Goal: Task Accomplishment & Management: Manage account settings

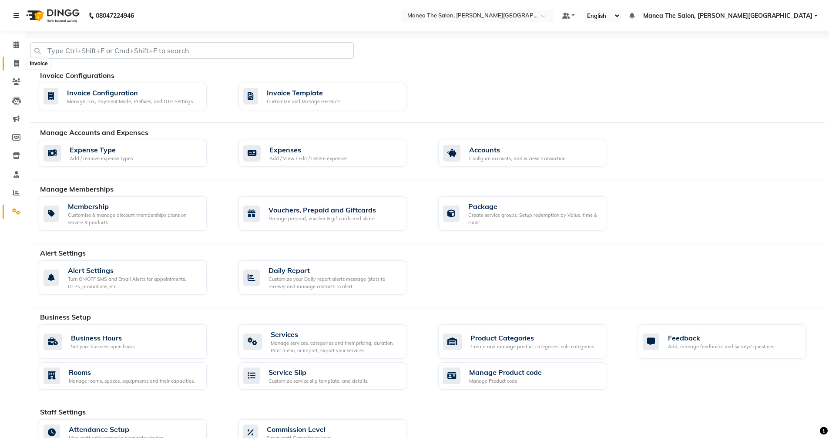
click at [18, 61] on icon at bounding box center [16, 63] width 5 height 7
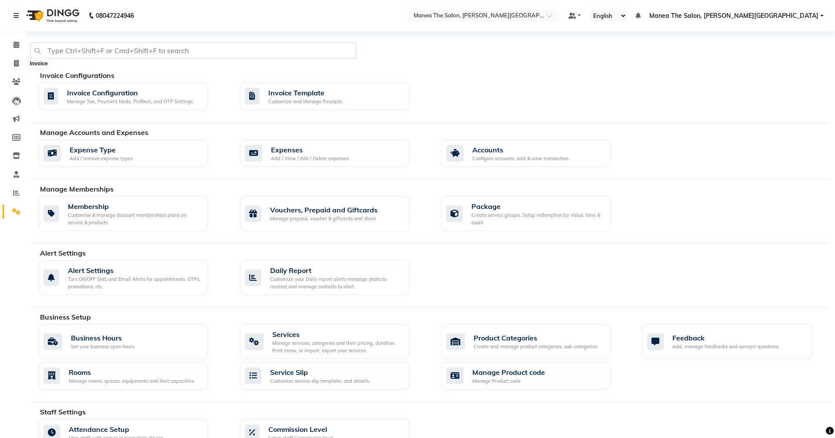
select select "8762"
select select "service"
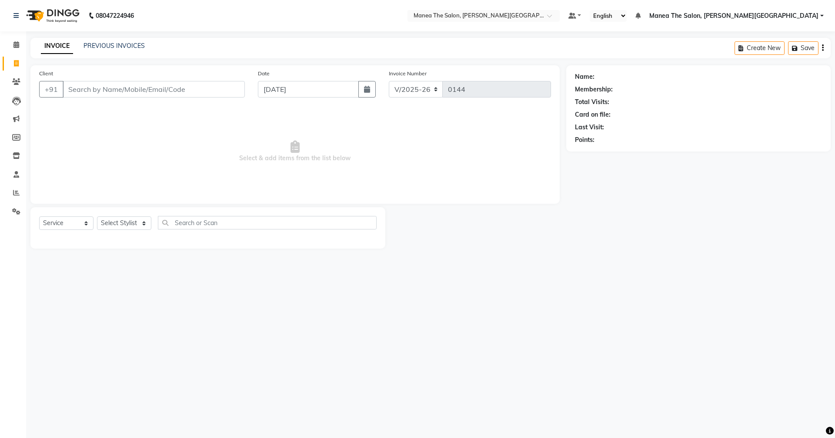
click at [204, 85] on input "Client" at bounding box center [154, 89] width 182 height 17
click at [130, 49] on link "PREVIOUS INVOICES" at bounding box center [114, 46] width 61 height 8
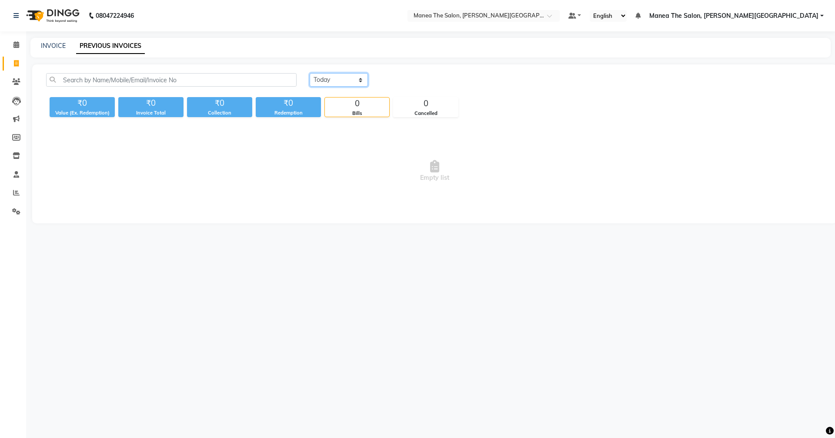
click at [352, 78] on select "[DATE] [DATE] Custom Range" at bounding box center [339, 79] width 58 height 13
select select "range"
click at [310, 73] on select "[DATE] [DATE] Custom Range" at bounding box center [339, 79] width 58 height 13
click at [432, 78] on input "[DATE]" at bounding box center [409, 80] width 61 height 12
select select "9"
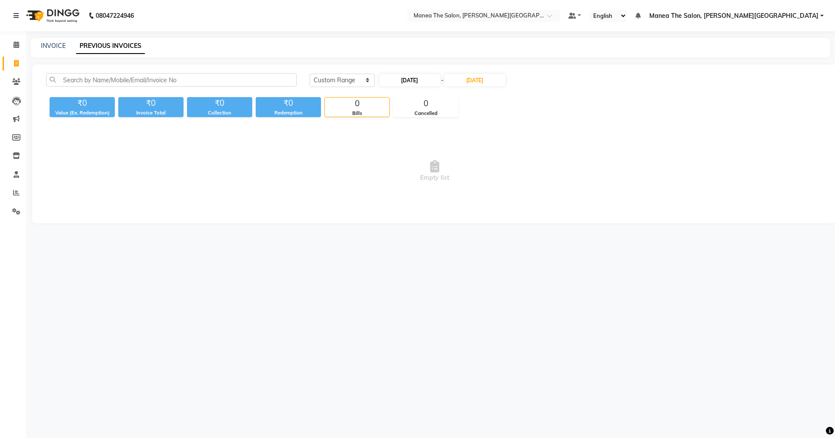
select select "2025"
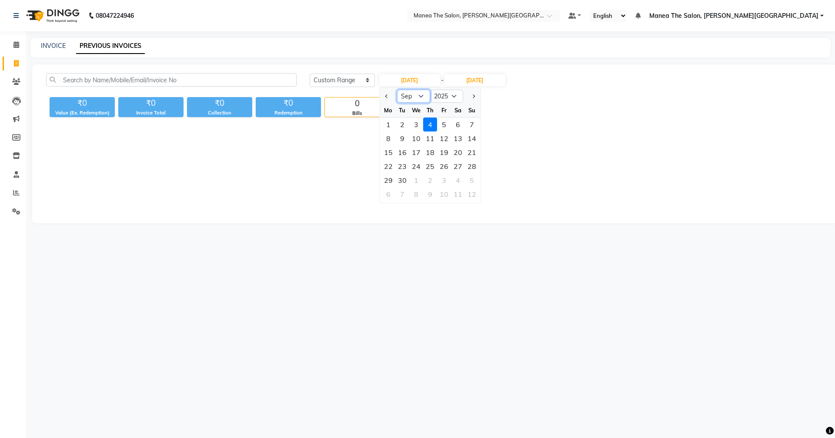
click at [414, 98] on select "Jan Feb Mar Apr May Jun [DATE] Aug Sep Oct Nov Dec" at bounding box center [413, 96] width 33 height 13
select select "8"
click at [397, 90] on select "Jan Feb Mar Apr May Jun [DATE] Aug Sep Oct Nov Dec" at bounding box center [413, 96] width 33 height 13
click at [455, 96] on select "2015 2016 2017 2018 2019 2020 2021 2022 2023 2024 2025 2026 2027 2028 2029 2030…" at bounding box center [446, 96] width 33 height 13
click at [536, 154] on span "Empty list" at bounding box center [434, 170] width 777 height 87
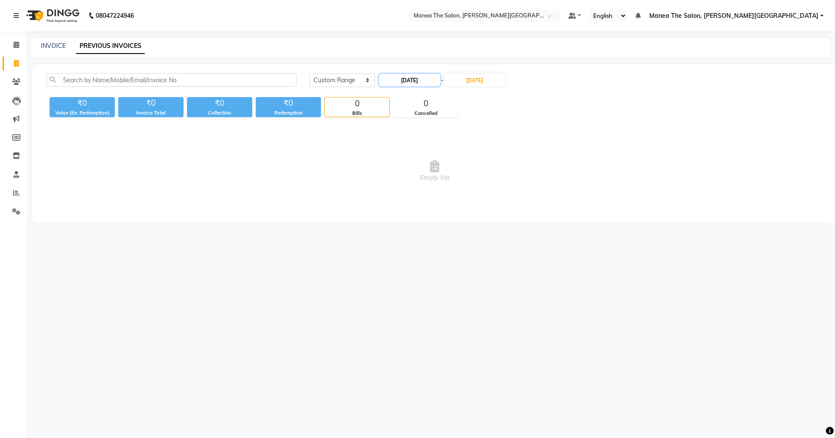
click at [427, 76] on input "[DATE]" at bounding box center [409, 80] width 61 height 12
select select "9"
select select "2025"
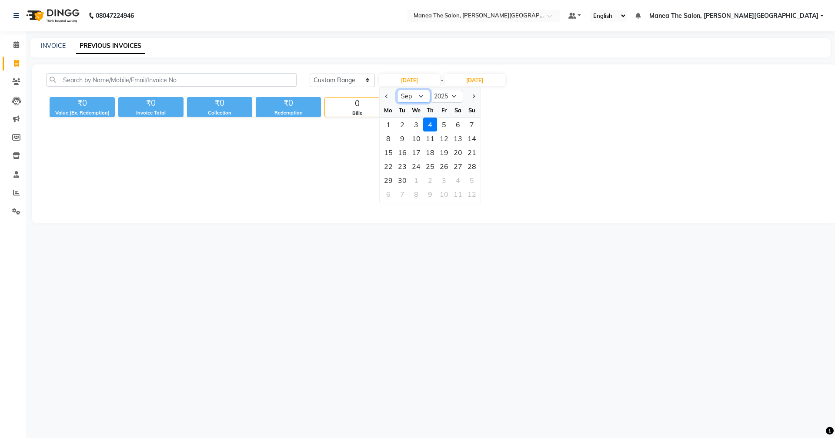
click at [415, 98] on select "Jan Feb Mar Apr May Jun [DATE] Aug Sep Oct Nov Dec" at bounding box center [413, 96] width 33 height 13
select select "8"
click at [397, 90] on select "Jan Feb Mar Apr May Jun [DATE] Aug Sep Oct Nov Dec" at bounding box center [413, 96] width 33 height 13
click at [412, 151] on div "13" at bounding box center [416, 152] width 14 height 14
type input "[DATE]"
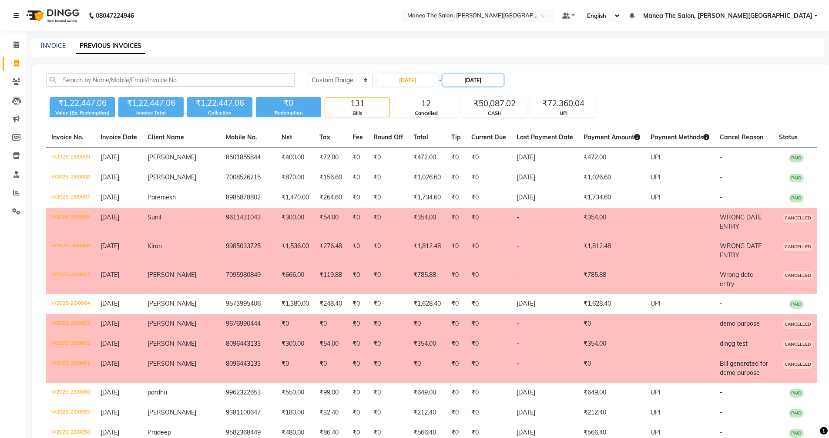
click at [480, 76] on input "[DATE]" at bounding box center [472, 80] width 61 height 12
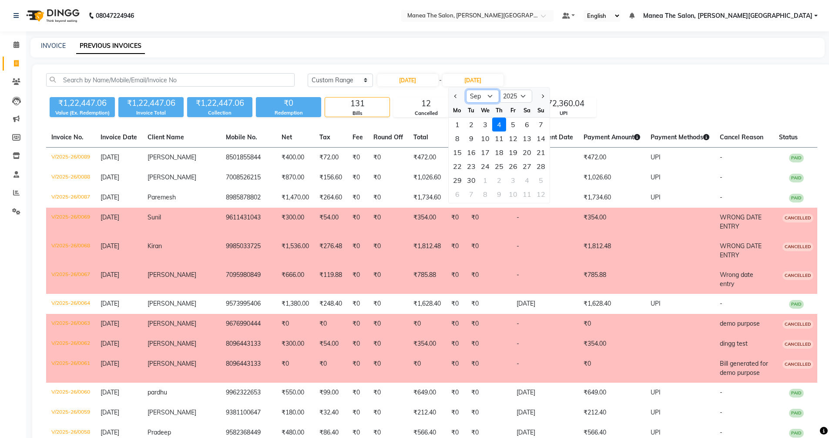
click at [481, 99] on select "Aug Sep Oct Nov Dec" at bounding box center [482, 96] width 33 height 13
select select "8"
click at [466, 90] on select "Aug Sep Oct Nov Dec" at bounding box center [482, 96] width 33 height 13
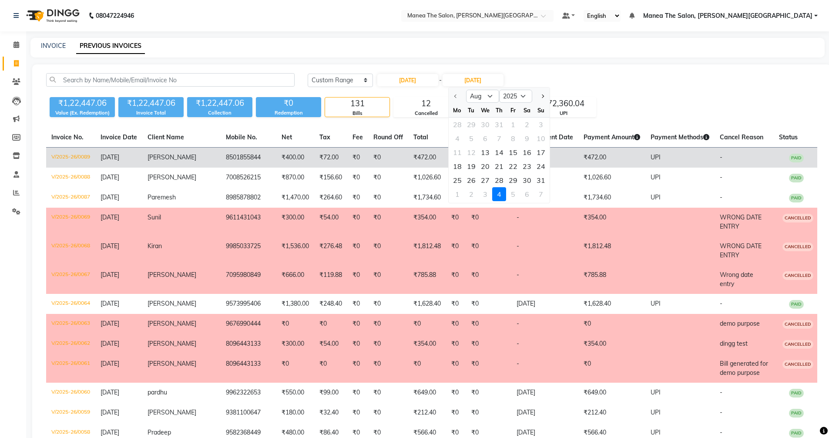
click at [489, 152] on div "13" at bounding box center [485, 152] width 14 height 14
type input "[DATE]"
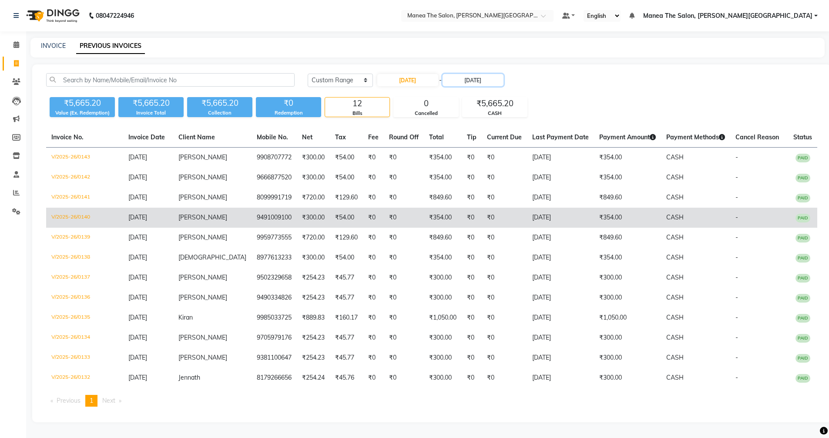
scroll to position [15, 0]
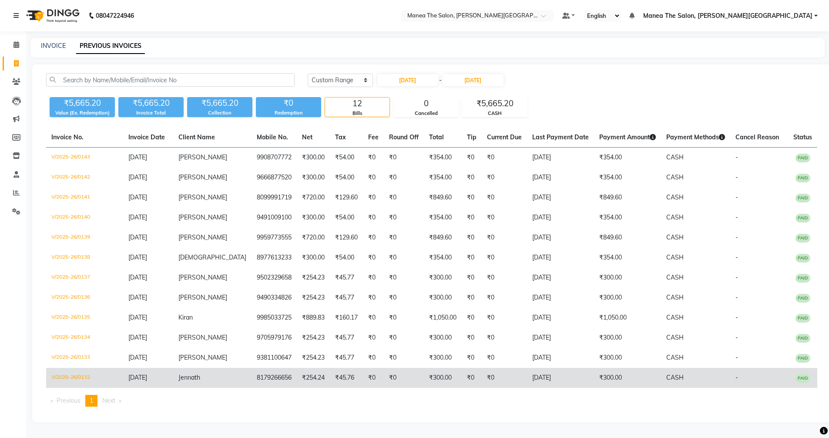
click at [304, 372] on td "₹254.24" at bounding box center [313, 378] width 33 height 20
click at [424, 375] on td "₹300.00" at bounding box center [443, 378] width 38 height 20
click at [330, 384] on td "₹45.76" at bounding box center [346, 378] width 33 height 20
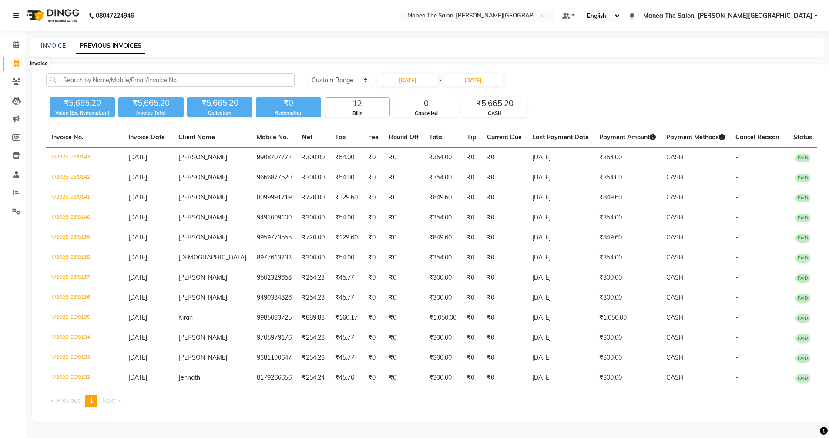
click at [12, 59] on span at bounding box center [16, 64] width 15 height 10
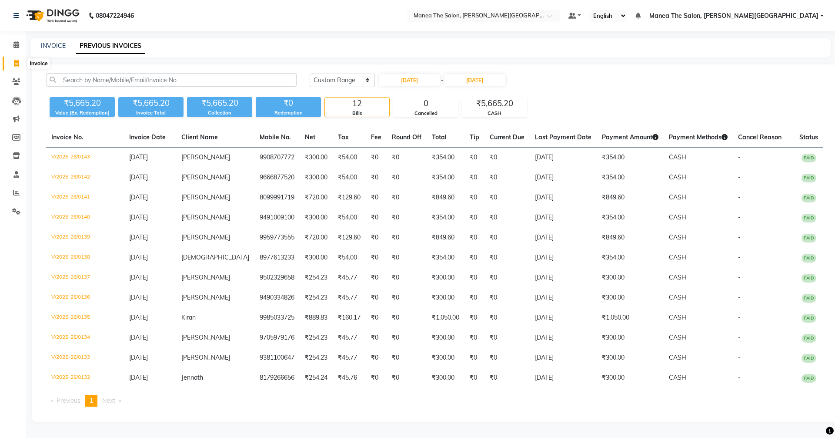
select select "service"
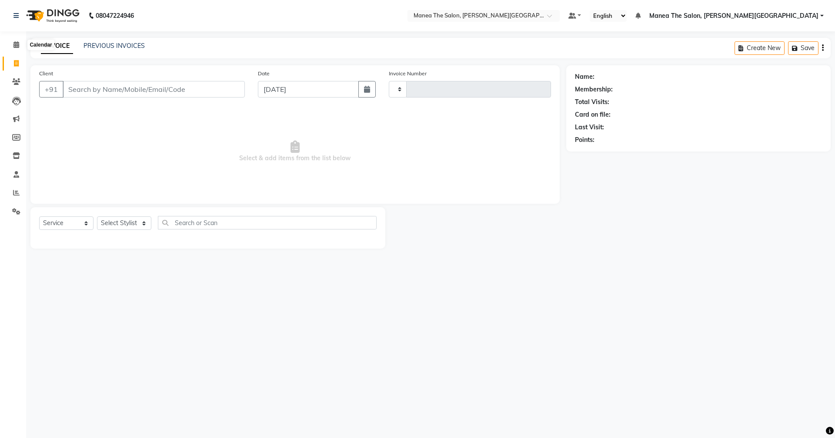
type input "0144"
select select "8762"
click at [212, 95] on input "Client" at bounding box center [154, 89] width 182 height 17
click at [101, 87] on input "Client" at bounding box center [154, 89] width 182 height 17
type input "9966618186"
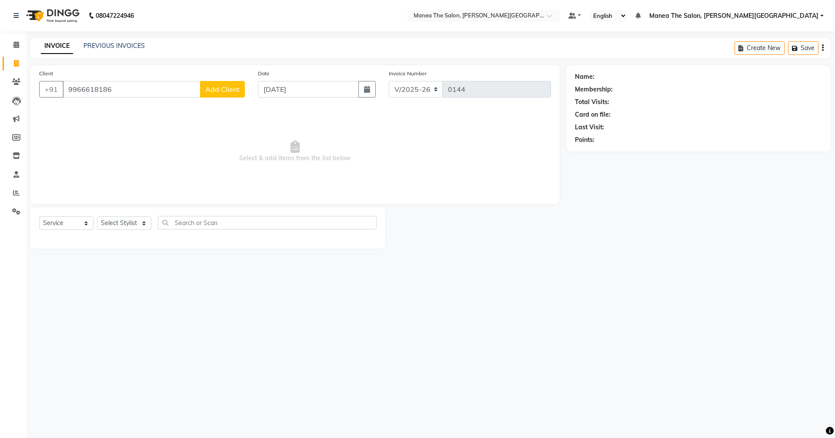
click at [216, 95] on button "Add Client" at bounding box center [222, 89] width 45 height 17
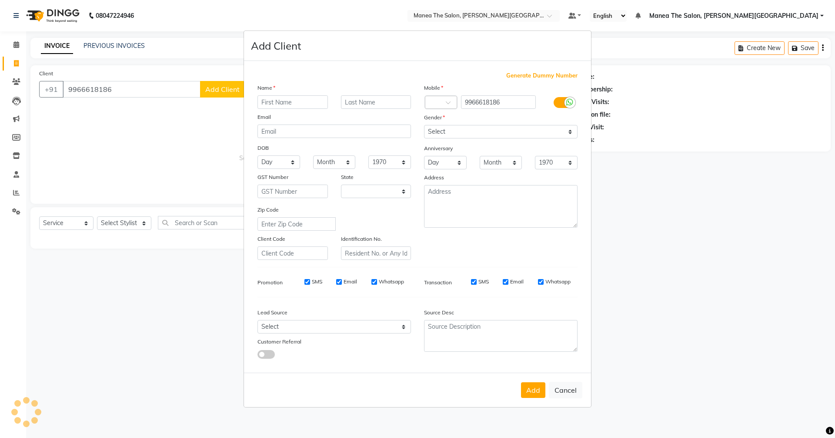
select select "22"
click at [295, 103] on input "text" at bounding box center [293, 101] width 70 height 13
type input "[PERSON_NAME]"
click at [498, 135] on select "Select [DEMOGRAPHIC_DATA] [DEMOGRAPHIC_DATA] Other Prefer Not To Say" at bounding box center [501, 131] width 154 height 13
select select "[DEMOGRAPHIC_DATA]"
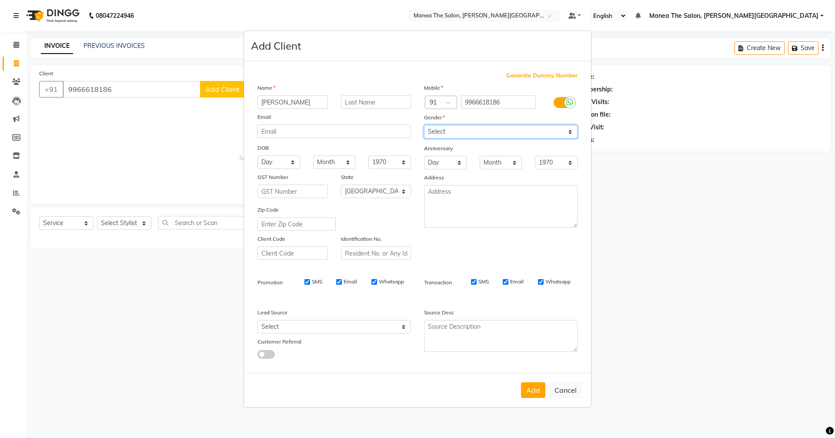
click at [424, 125] on select "Select [DEMOGRAPHIC_DATA] [DEMOGRAPHIC_DATA] Other Prefer Not To Say" at bounding box center [501, 131] width 154 height 13
click at [330, 329] on select "Select Walk-in Referral Internet Friend Word of Mouth Advertisement Facebook Ju…" at bounding box center [335, 326] width 154 height 13
select select "56718"
click at [258, 320] on select "Select Walk-in Referral Internet Friend Word of Mouth Advertisement Facebook Ju…" at bounding box center [335, 326] width 154 height 13
click at [381, 195] on select "Select [GEOGRAPHIC_DATA] [GEOGRAPHIC_DATA] [GEOGRAPHIC_DATA] [GEOGRAPHIC_DATA] …" at bounding box center [376, 190] width 70 height 13
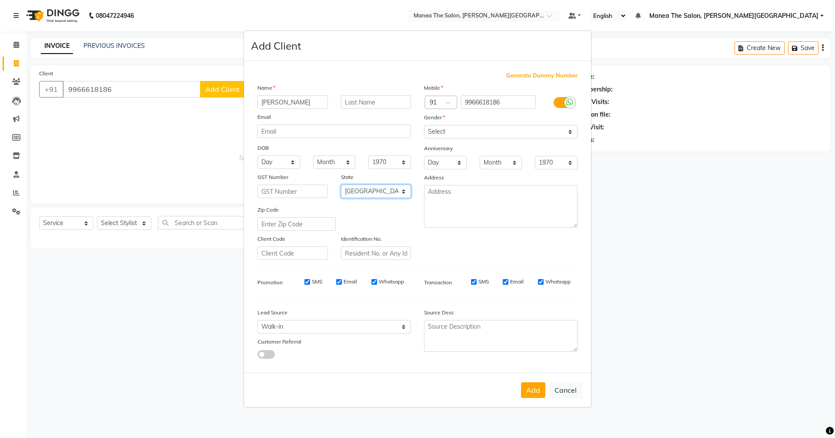
select select "36"
click at [341, 184] on select "Select [GEOGRAPHIC_DATA] [GEOGRAPHIC_DATA] [GEOGRAPHIC_DATA] [GEOGRAPHIC_DATA] …" at bounding box center [376, 190] width 70 height 13
click at [533, 389] on button "Add" at bounding box center [533, 390] width 24 height 16
select select
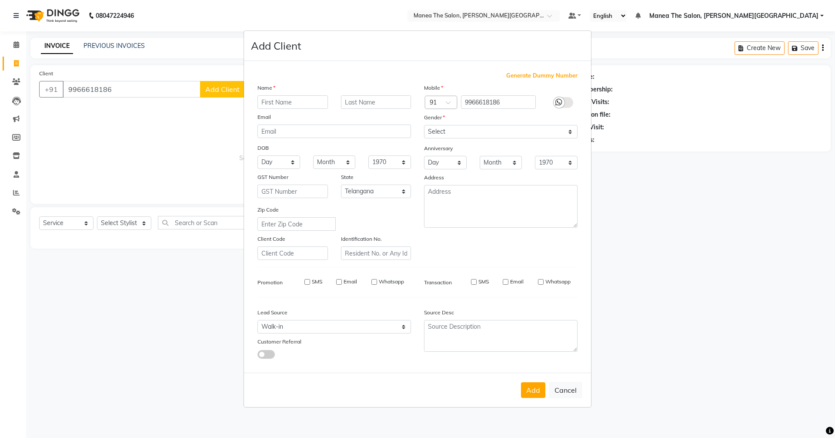
select select
select select "null"
select select
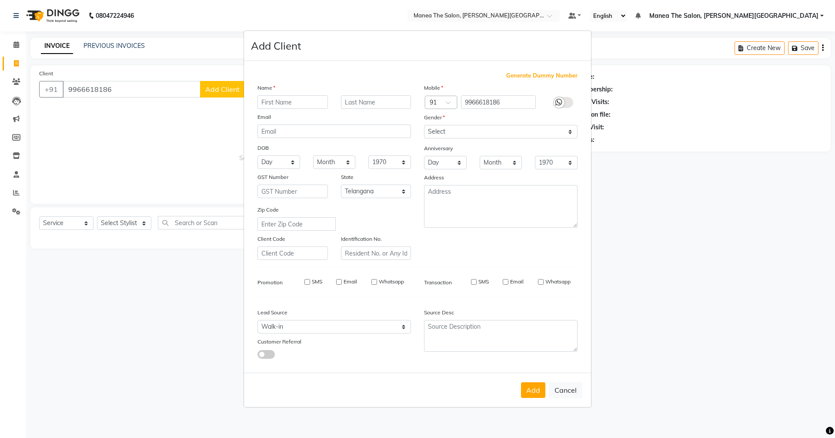
select select
checkbox input "false"
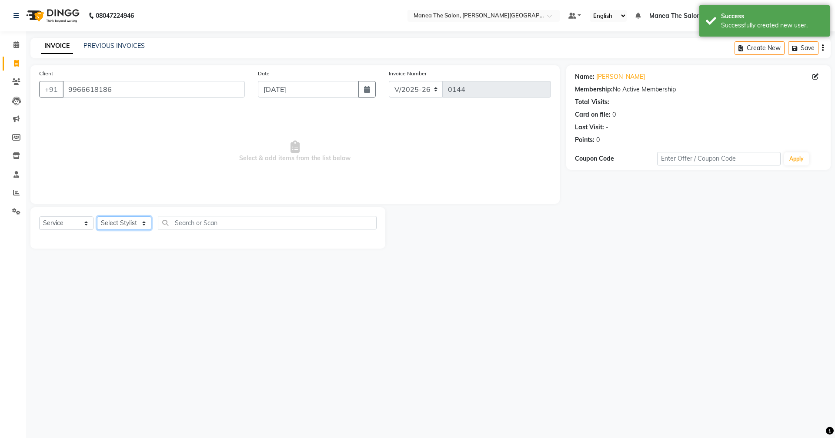
click at [126, 219] on select "Select Stylist [PERSON_NAME] [PERSON_NAME] [PERSON_NAME] [PERSON_NAME] Zubhair" at bounding box center [124, 222] width 54 height 13
select select "89491"
click at [97, 216] on select "Select Stylist [PERSON_NAME] [PERSON_NAME] [PERSON_NAME] [PERSON_NAME] Zubhair" at bounding box center [124, 222] width 54 height 13
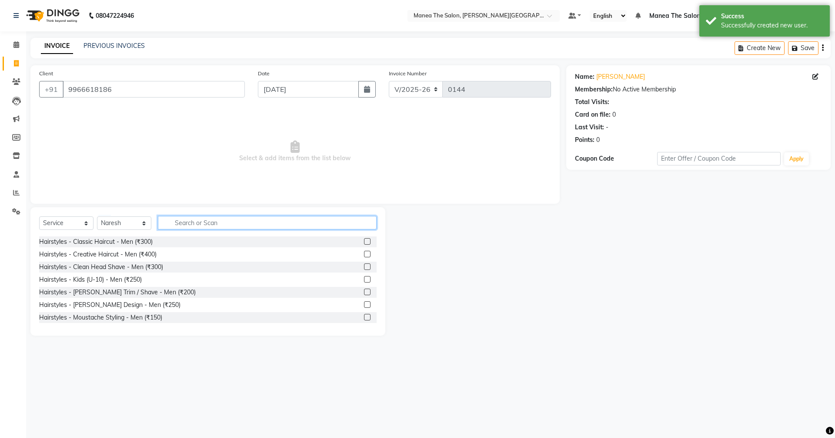
click at [188, 226] on input "text" at bounding box center [267, 222] width 219 height 13
click at [364, 279] on label at bounding box center [367, 279] width 7 height 7
click at [364, 279] on input "checkbox" at bounding box center [367, 280] width 6 height 6
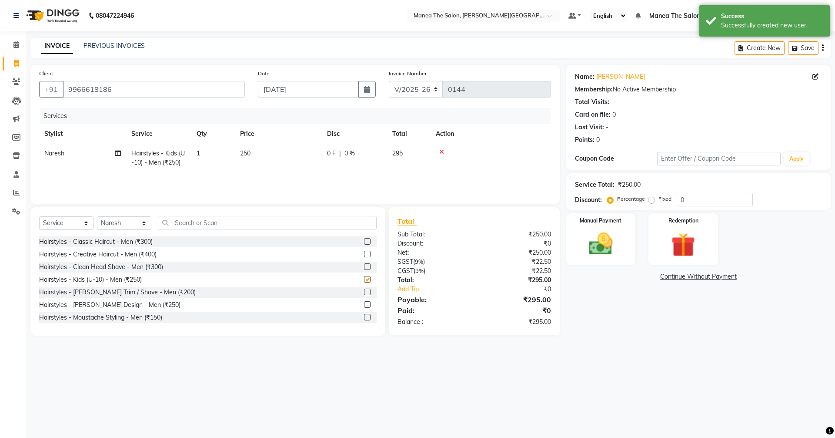
checkbox input "false"
click at [248, 222] on input "text" at bounding box center [267, 222] width 219 height 13
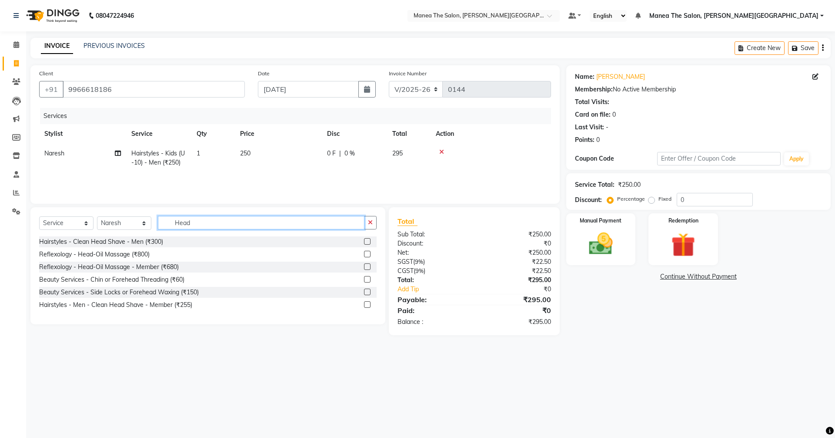
type input "Head"
click at [368, 252] on label at bounding box center [367, 254] width 7 height 7
click at [368, 252] on input "checkbox" at bounding box center [367, 254] width 6 height 6
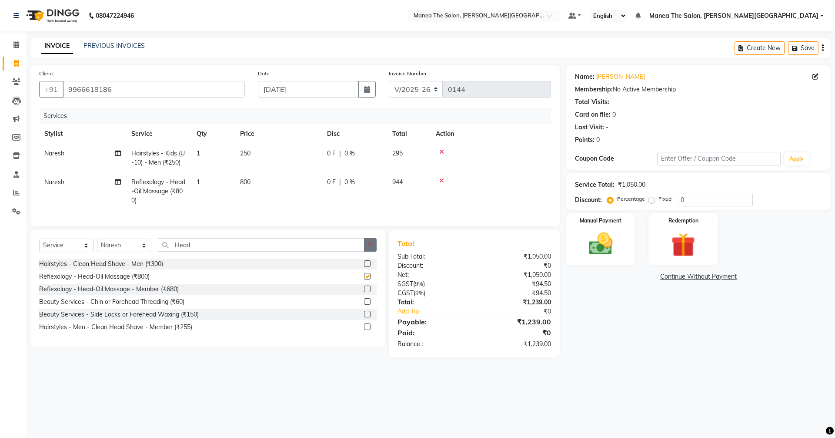
checkbox input "false"
click at [726, 201] on input "0" at bounding box center [715, 199] width 76 height 13
type input "40"
click at [606, 224] on div "Manual Payment" at bounding box center [601, 239] width 72 height 54
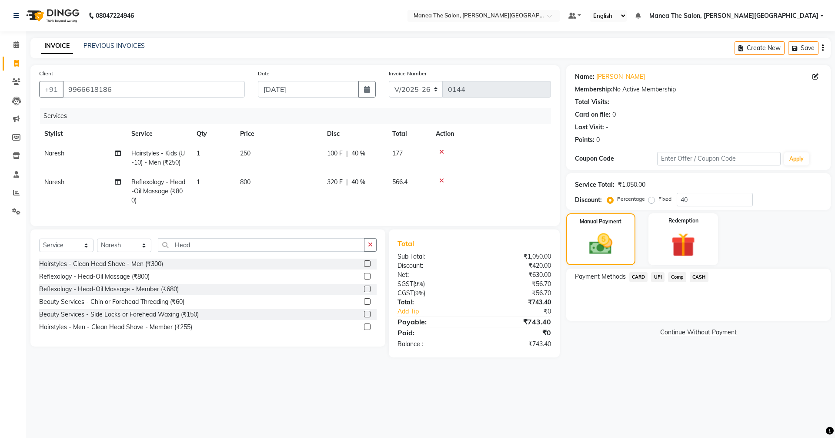
click at [662, 274] on span "UPI" at bounding box center [657, 277] width 13 height 10
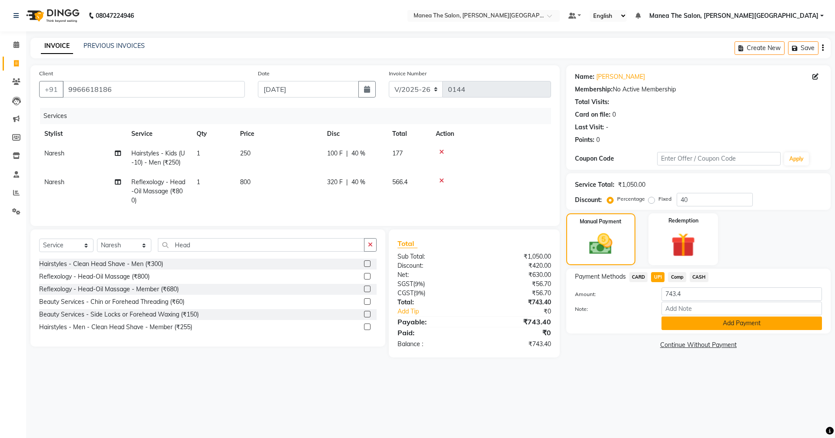
click at [708, 323] on button "Add Payment" at bounding box center [742, 322] width 161 height 13
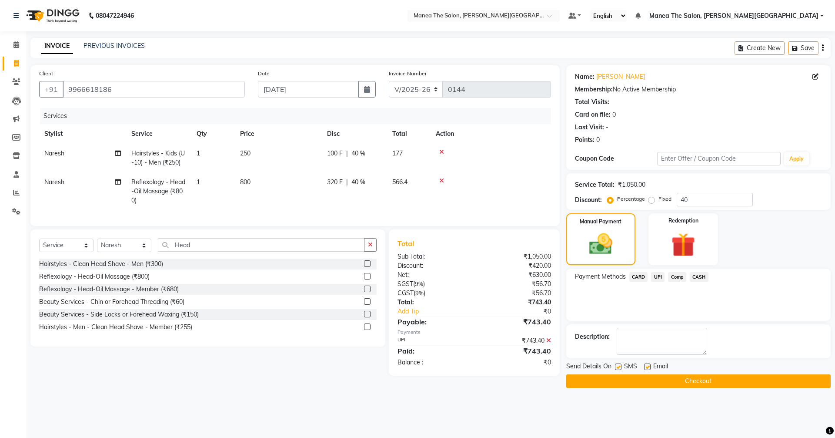
click at [689, 377] on button "Checkout" at bounding box center [698, 380] width 264 height 13
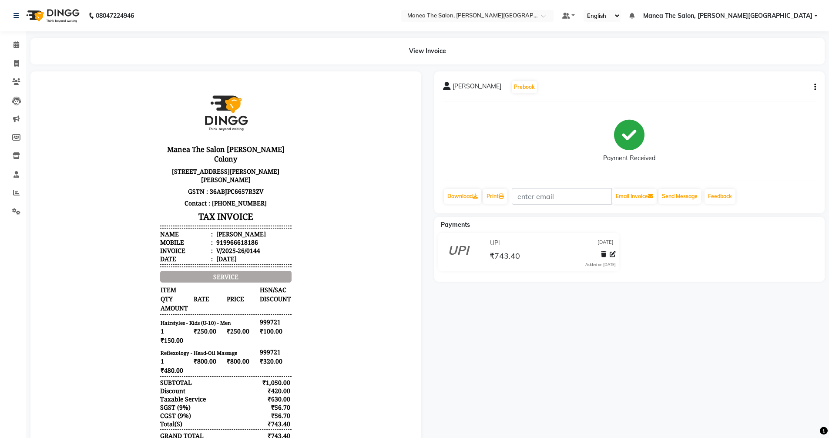
select select "service"
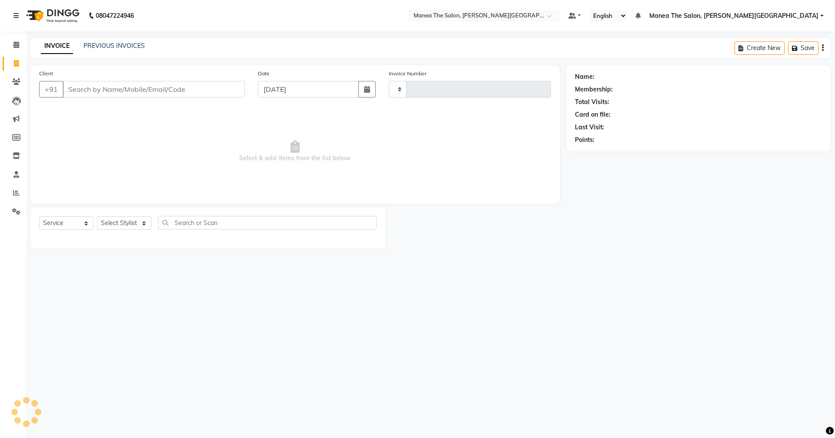
type input "0145"
select select "8762"
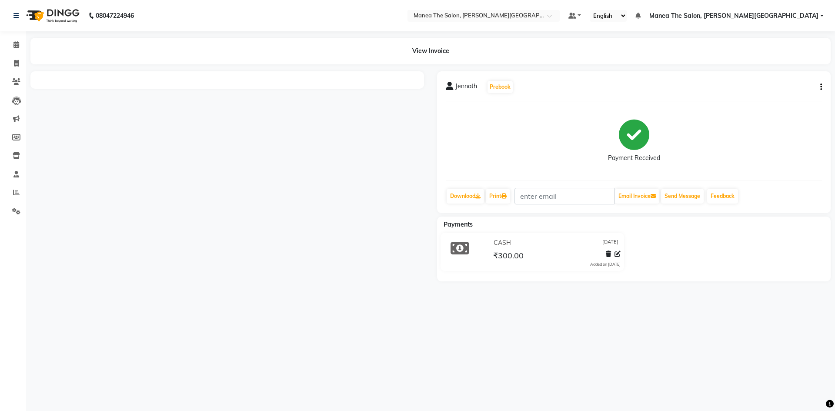
click at [819, 85] on button "button" at bounding box center [819, 87] width 5 height 9
click at [806, 165] on div "Payment Received" at bounding box center [634, 140] width 376 height 65
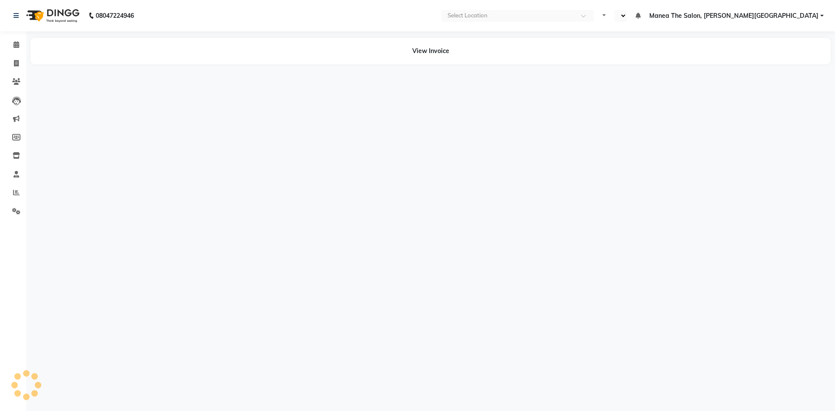
select select "en"
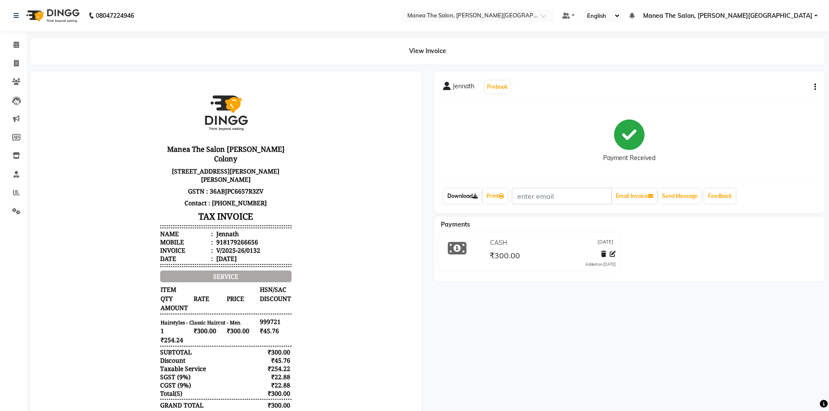
click at [462, 194] on link "Download" at bounding box center [462, 196] width 37 height 15
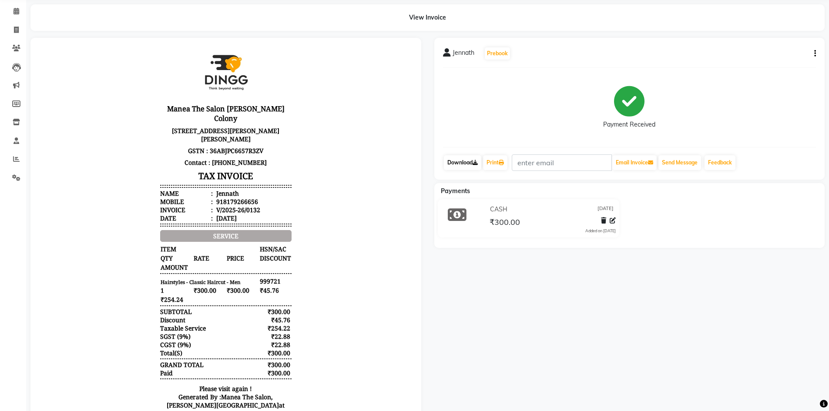
scroll to position [74, 0]
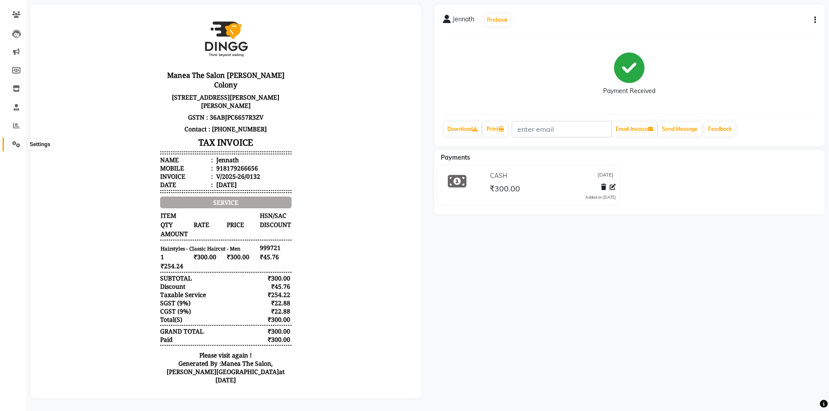
click at [10, 140] on span at bounding box center [16, 145] width 15 height 10
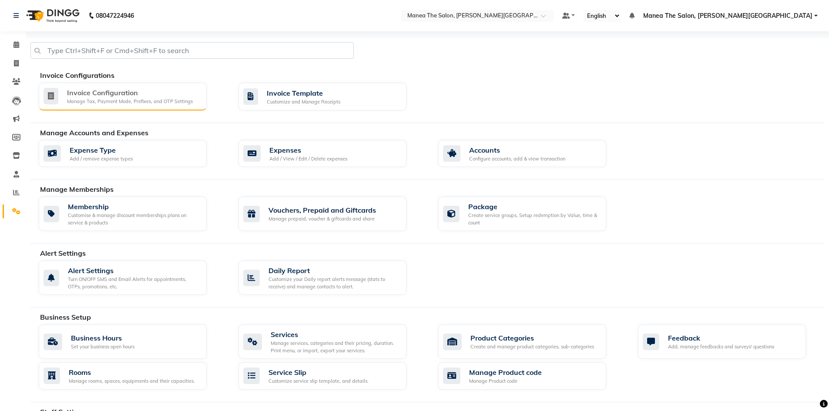
click at [120, 87] on div "Invoice Configuration" at bounding box center [130, 92] width 126 height 10
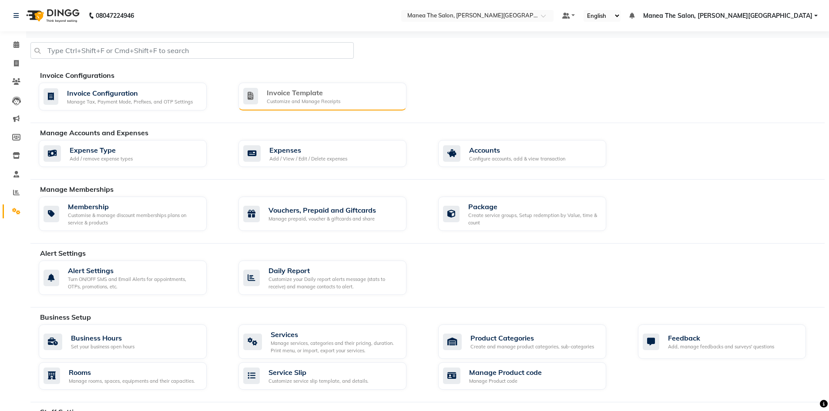
click at [314, 96] on div "Invoice Template" at bounding box center [304, 92] width 74 height 10
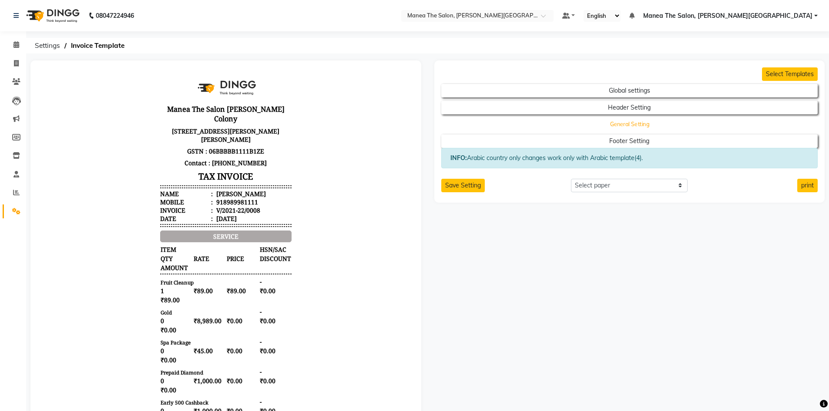
click at [625, 123] on button "General Setting" at bounding box center [629, 124] width 339 height 12
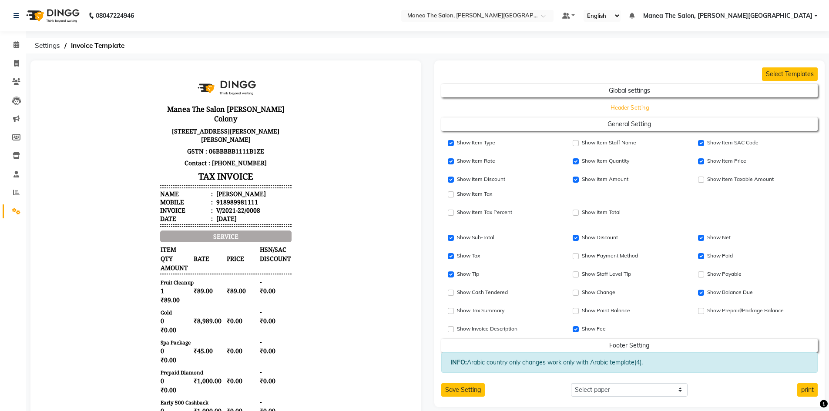
click at [629, 106] on button "Header Setting" at bounding box center [629, 107] width 339 height 12
select select "end"
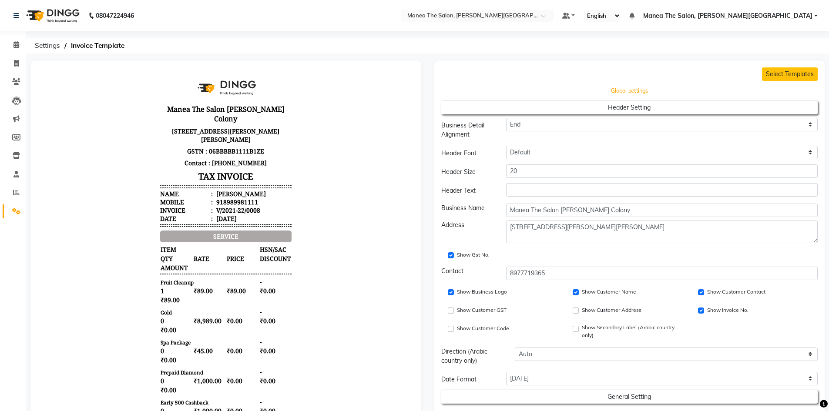
click at [639, 94] on button "Global settings" at bounding box center [629, 91] width 339 height 12
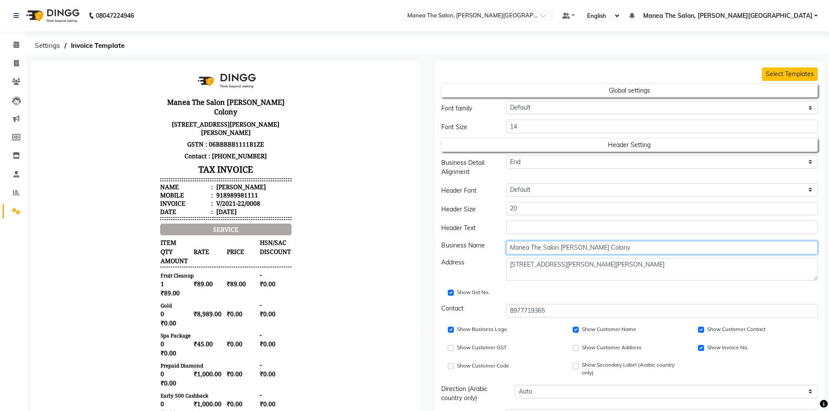
click at [559, 248] on input "Manea The Salon [PERSON_NAME] Colony" at bounding box center [661, 247] width 311 height 13
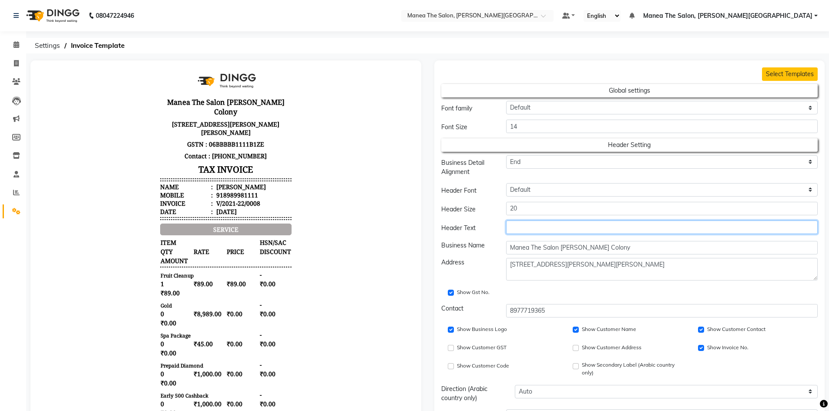
click at [515, 230] on input "text" at bounding box center [661, 227] width 311 height 13
type input "N"
